Goal: Go to known website

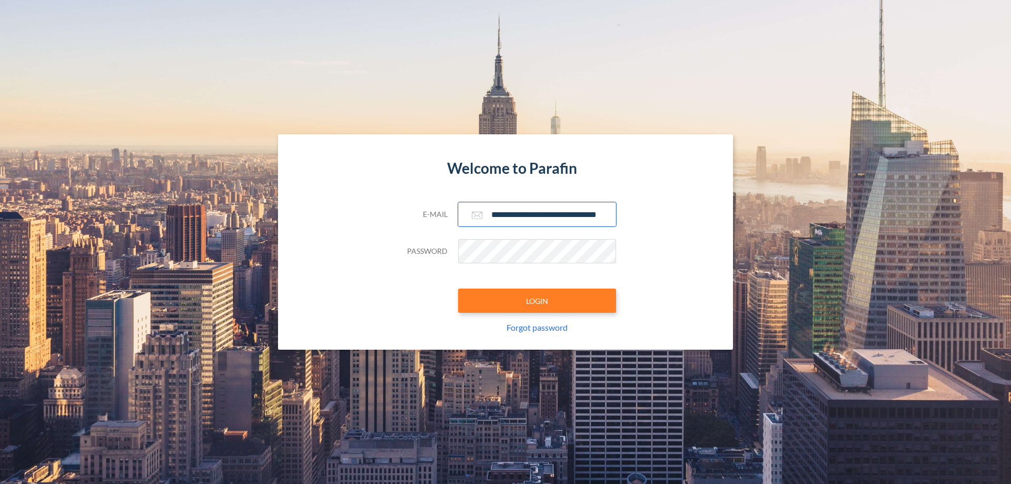
type input "**********"
click at [537, 301] on button "LOGIN" at bounding box center [537, 300] width 158 height 24
